Goal: Task Accomplishment & Management: Use online tool/utility

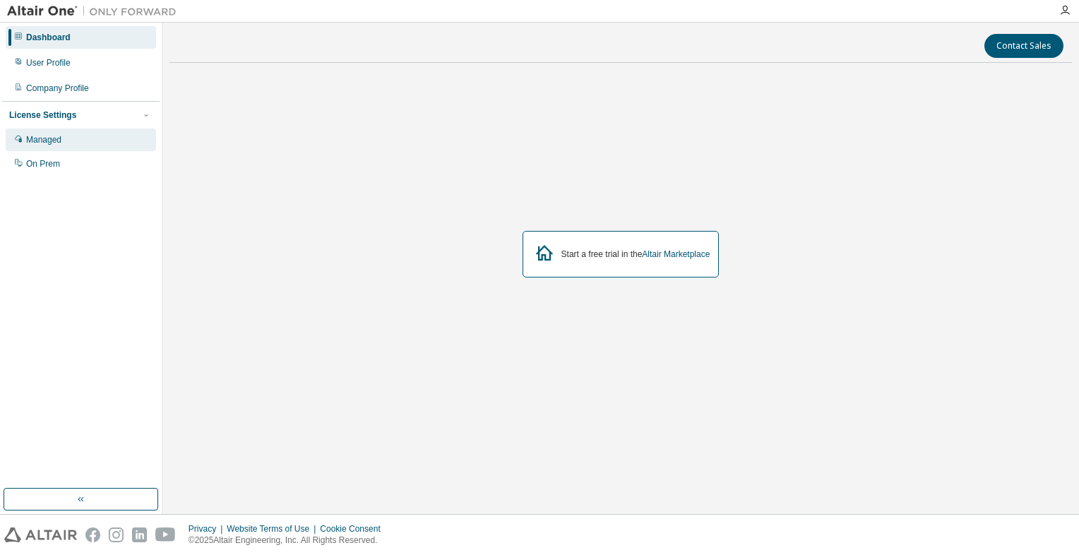
click at [90, 137] on div "Managed" at bounding box center [81, 139] width 150 height 23
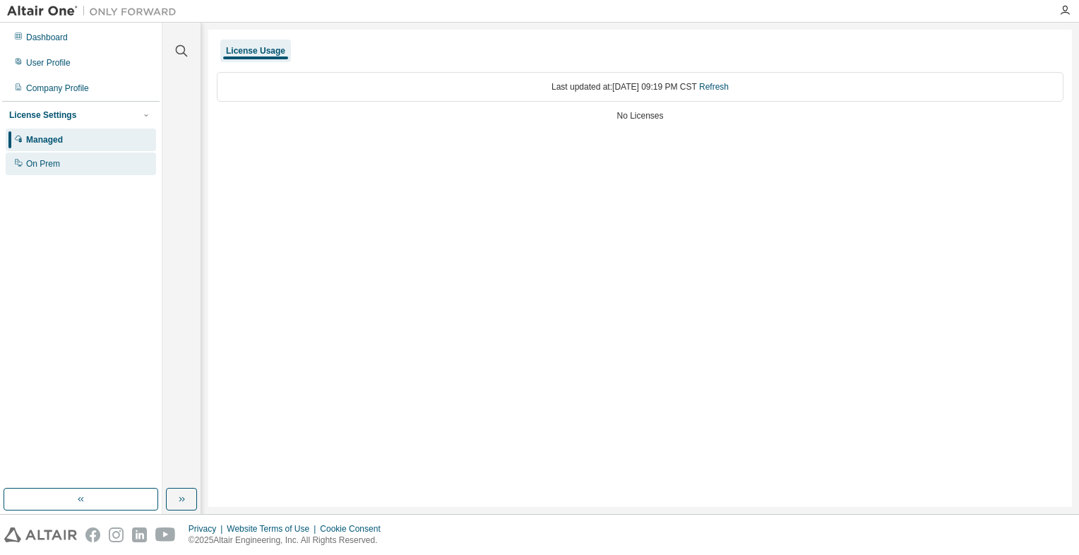
click at [107, 157] on div "On Prem" at bounding box center [81, 163] width 150 height 23
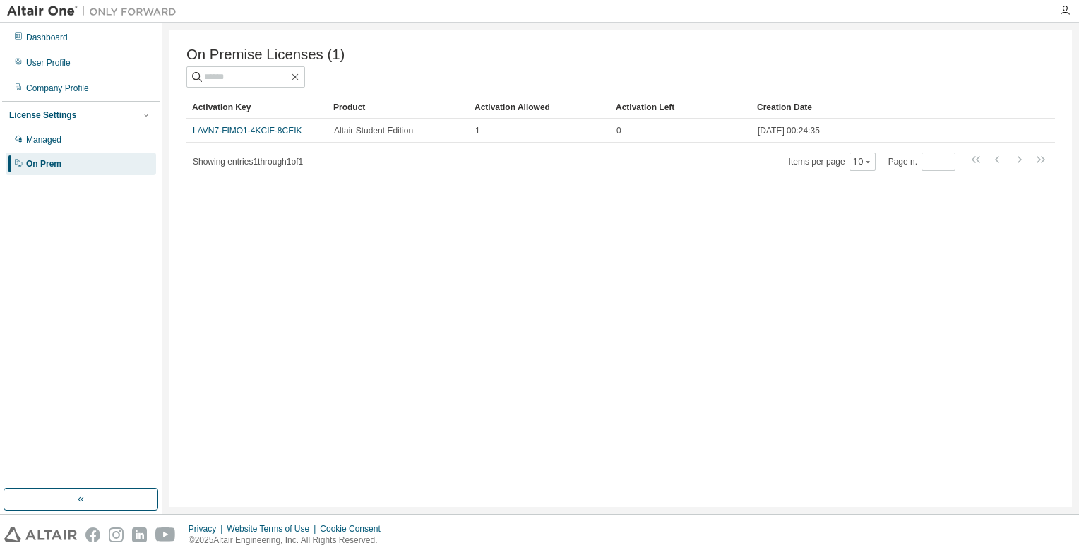
drag, startPoint x: 280, startPoint y: 136, endPoint x: 265, endPoint y: 325, distance: 189.1
click at [265, 325] on div "On Premise Licenses (1) Clear Load Save Save As Field Operator Value Select fil…" at bounding box center [620, 268] width 902 height 477
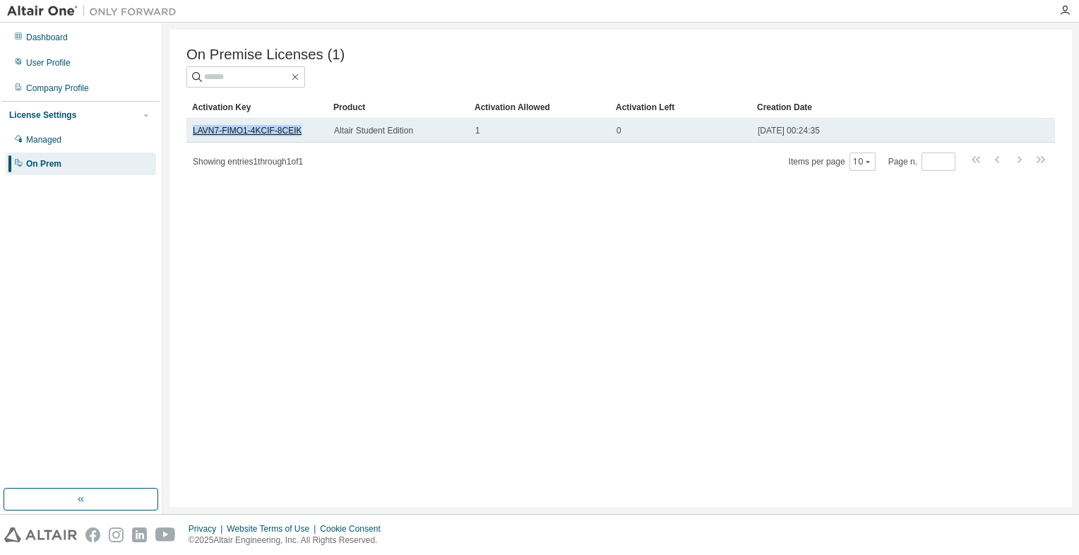
drag, startPoint x: 299, startPoint y: 136, endPoint x: 193, endPoint y: 136, distance: 105.9
click at [193, 136] on div "LAVN7-FIMO1-4KCIF-8CEIK" at bounding box center [257, 130] width 128 height 11
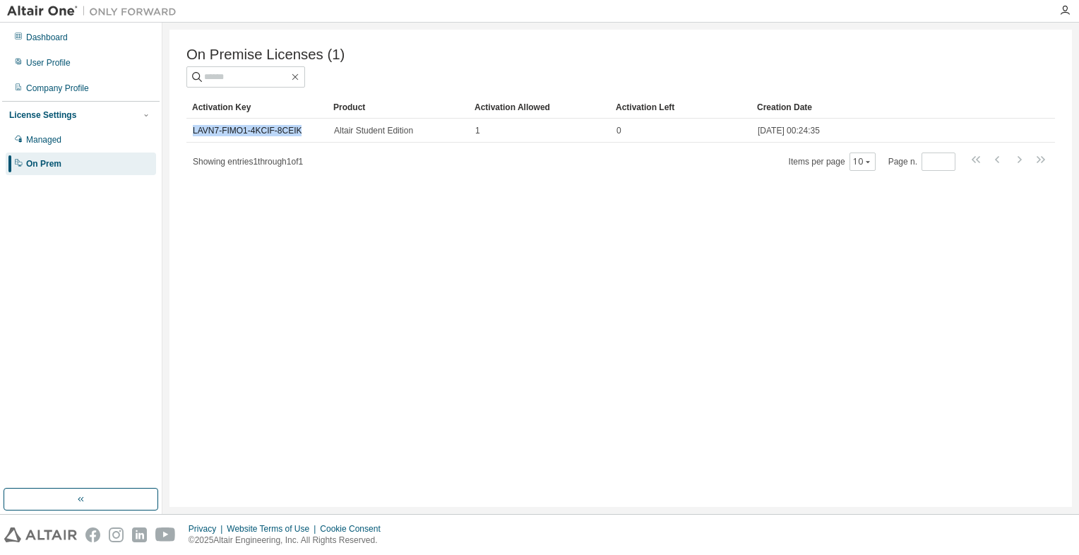
copy link "LAVN7-FIMO1-4KCIF-8CEIK"
